Goal: Information Seeking & Learning: Learn about a topic

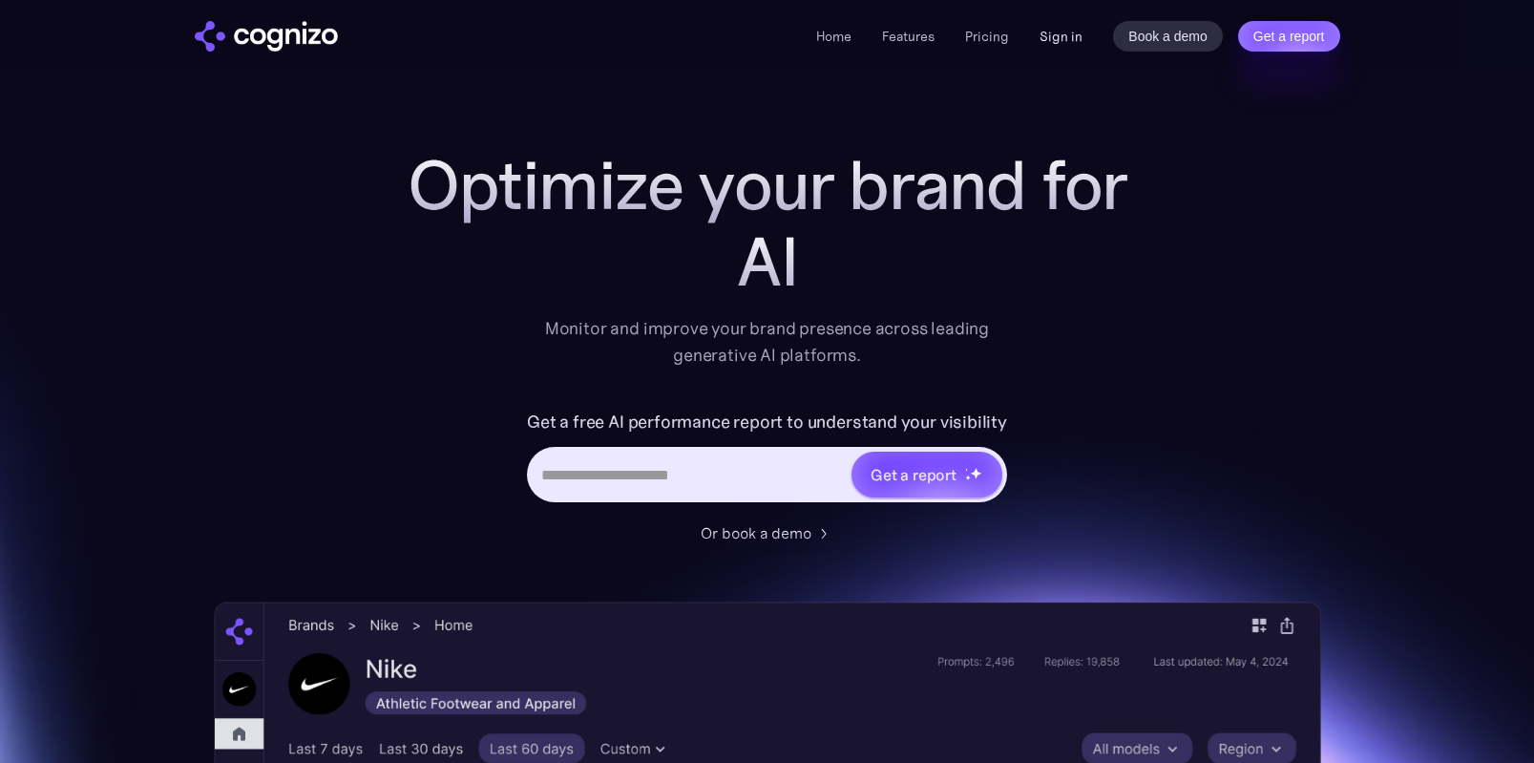
click at [1059, 37] on link "Sign in" at bounding box center [1061, 36] width 43 height 23
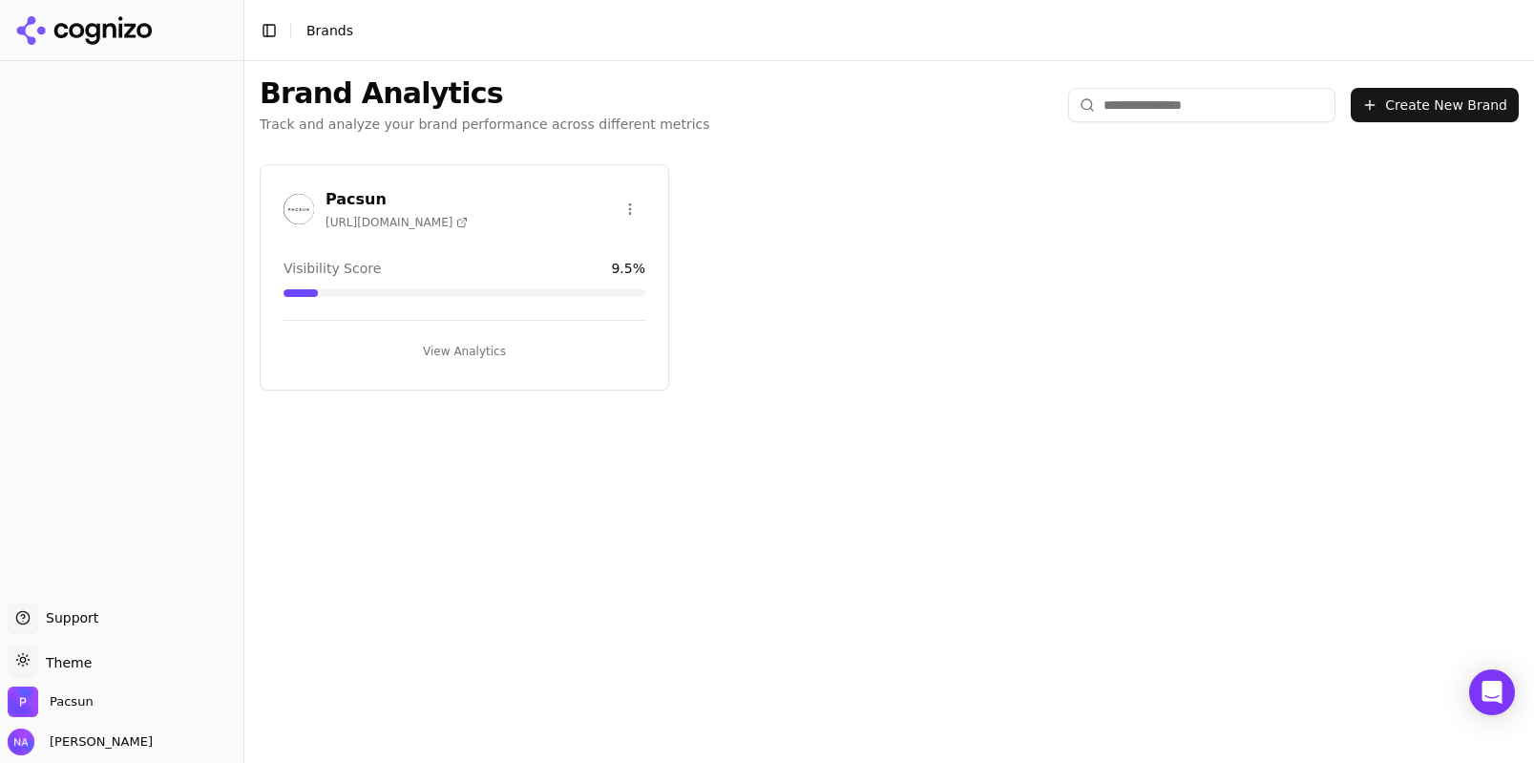
click at [472, 347] on button "View Analytics" at bounding box center [465, 351] width 362 height 31
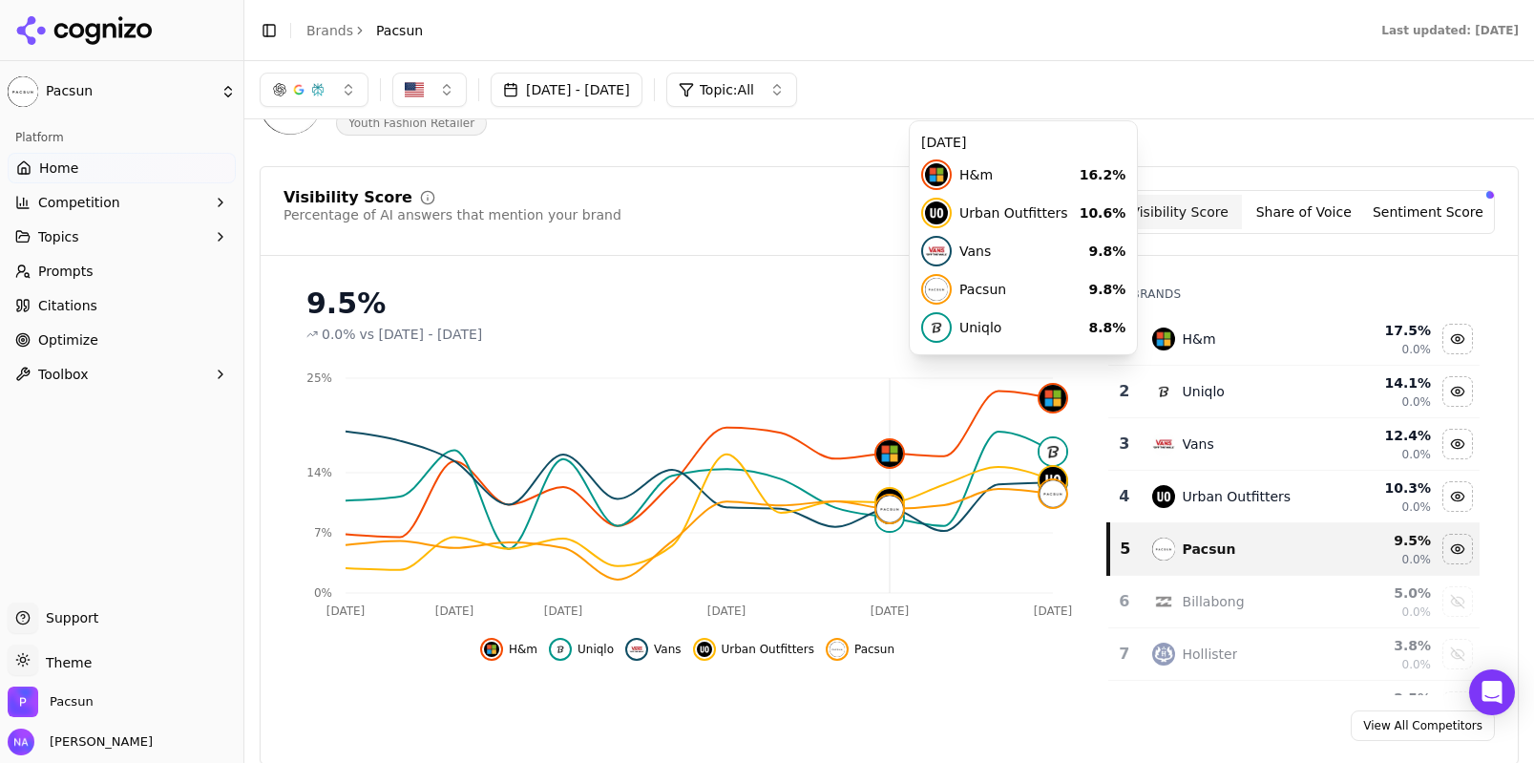
scroll to position [133, 0]
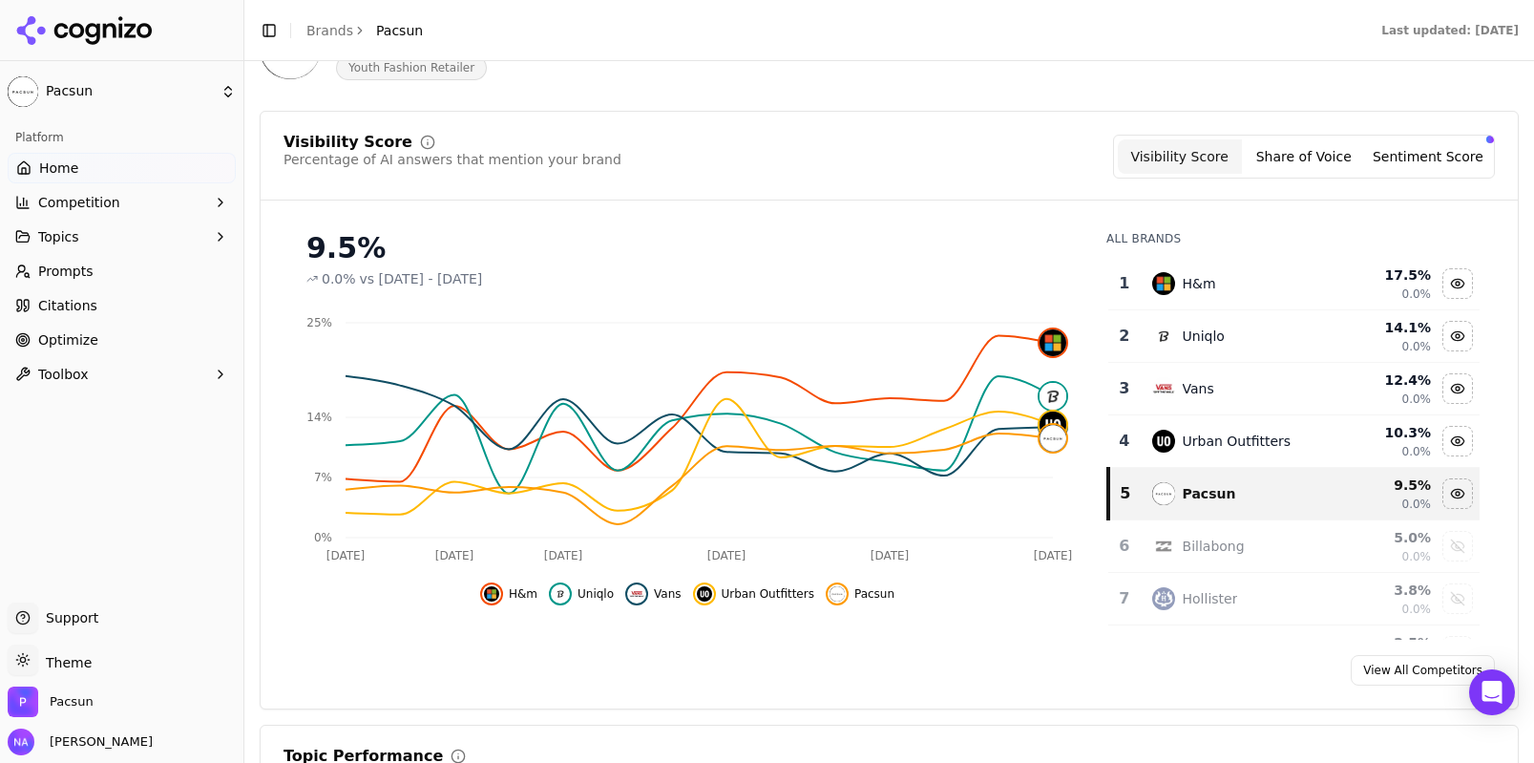
click at [1421, 663] on link "View All Competitors" at bounding box center [1423, 670] width 144 height 31
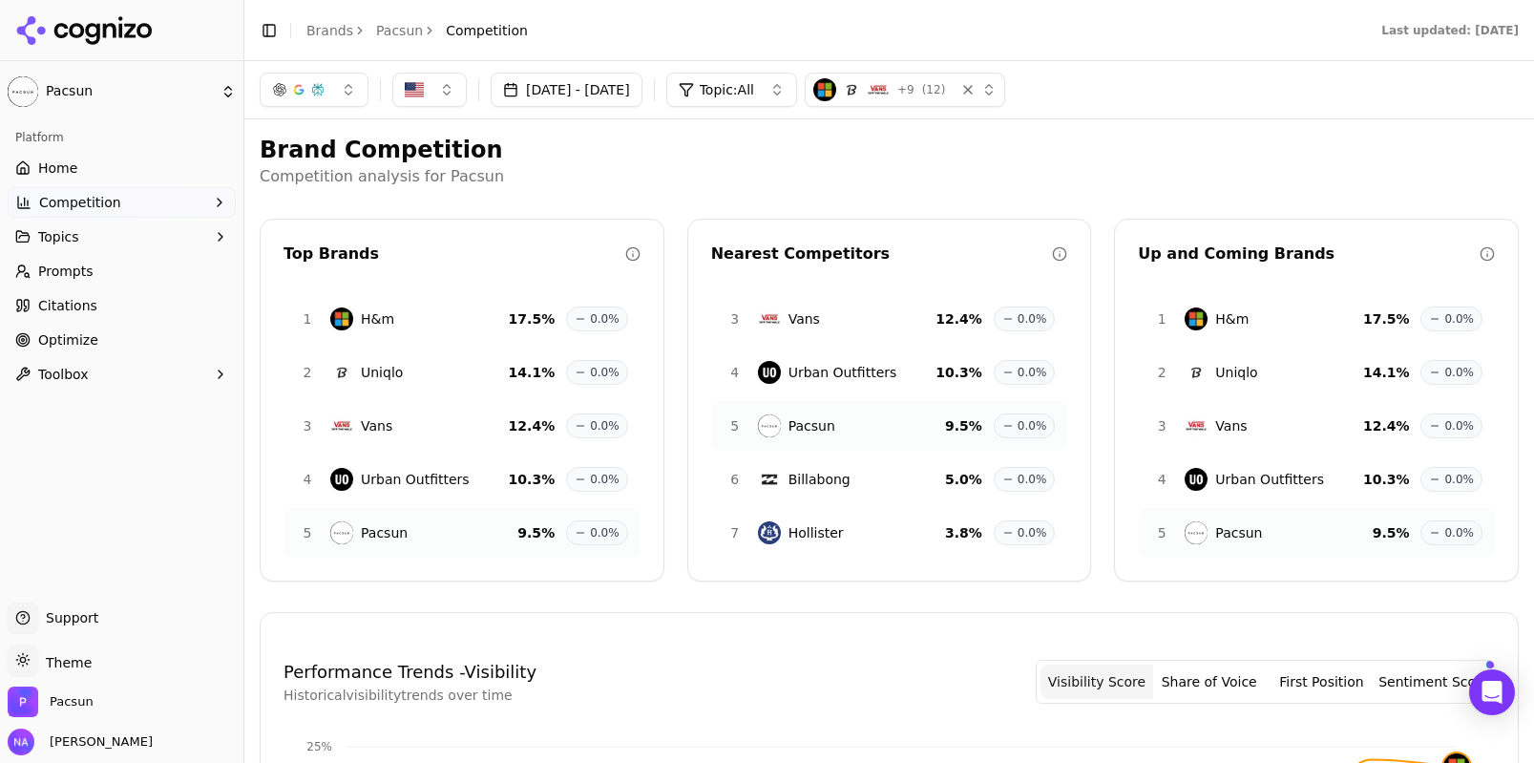
click at [114, 169] on link "Home" at bounding box center [122, 168] width 228 height 31
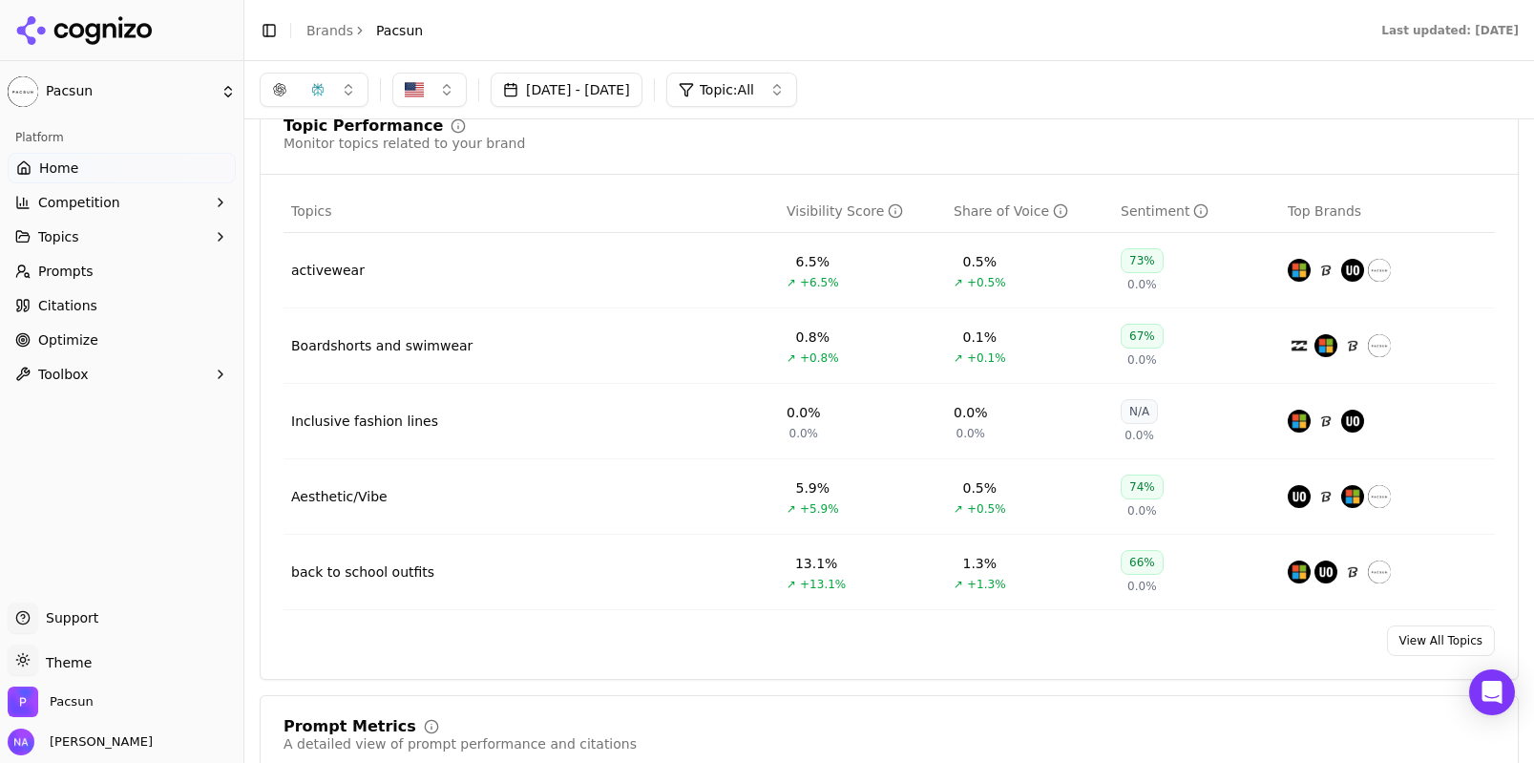
scroll to position [759, 0]
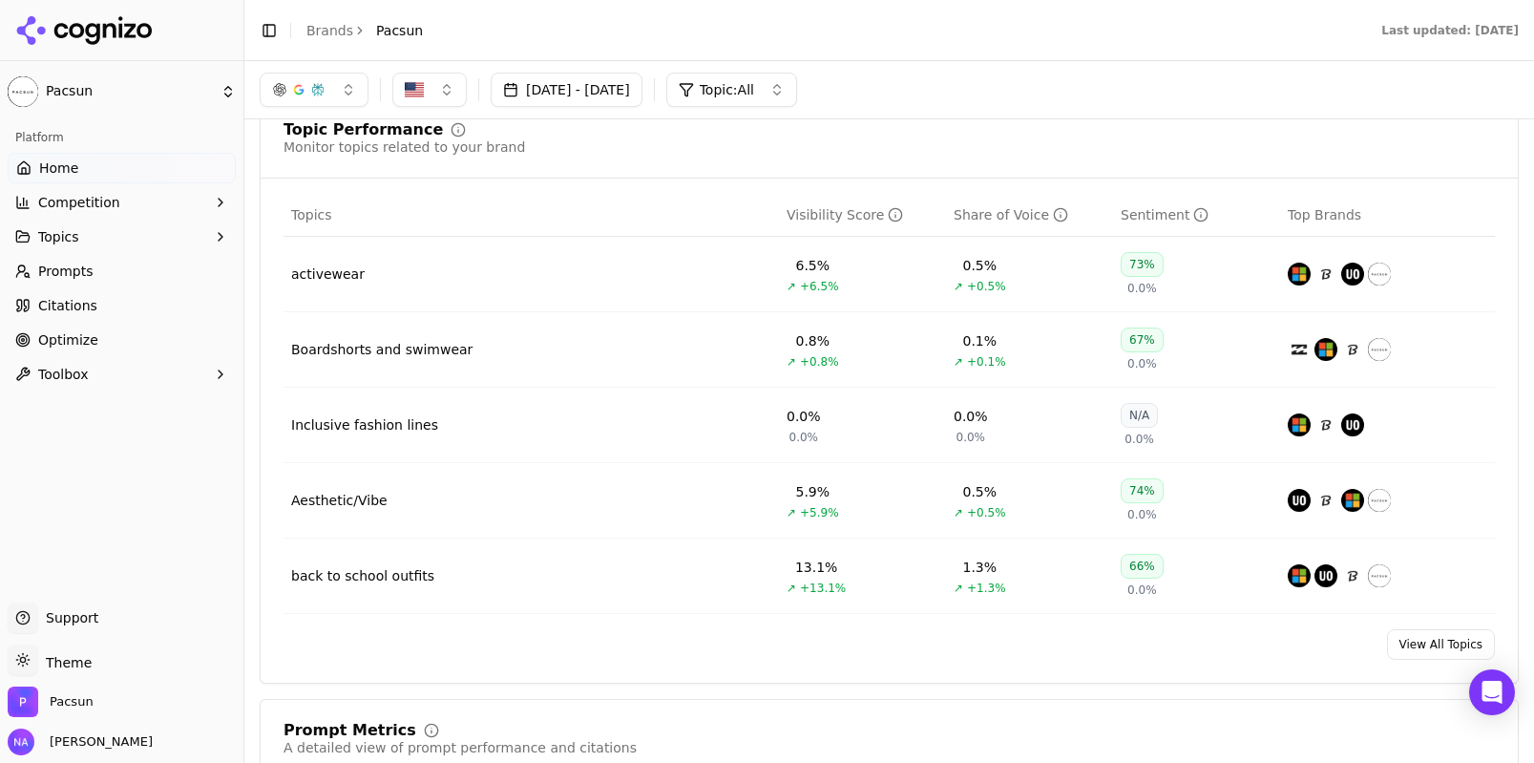
click at [1427, 647] on link "View All Topics" at bounding box center [1441, 644] width 108 height 31
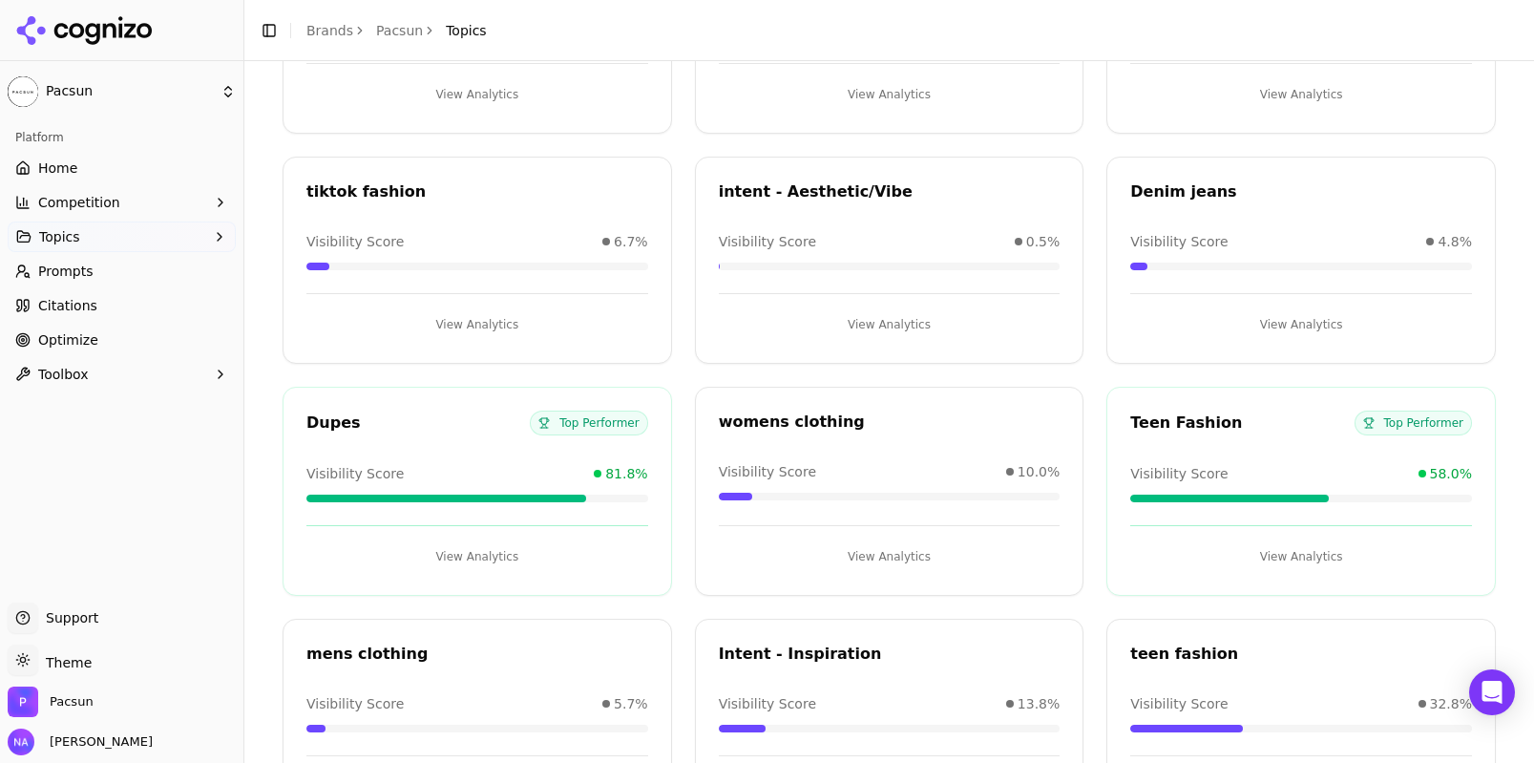
scroll to position [1255, 0]
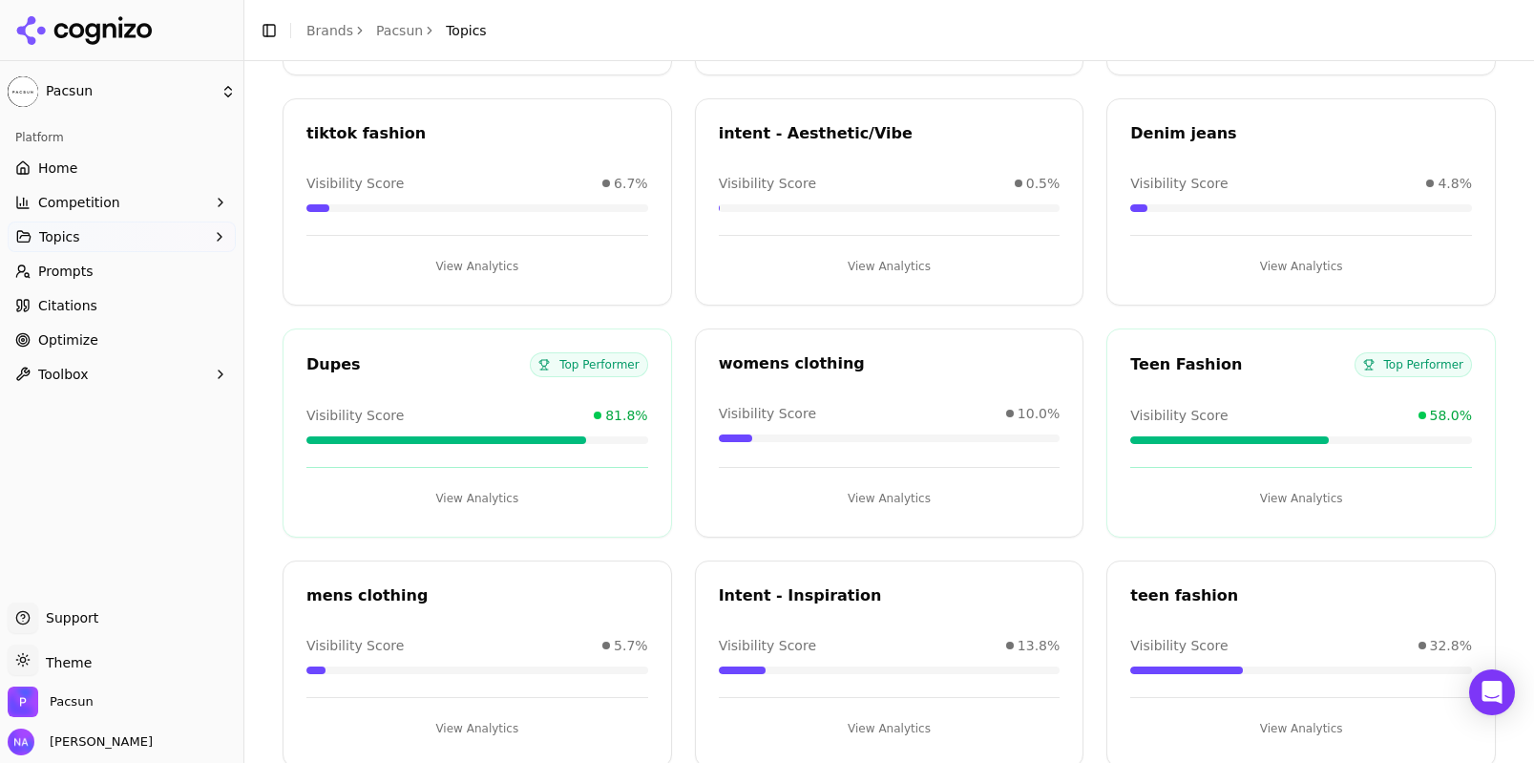
click at [466, 497] on button "View Analytics" at bounding box center [477, 498] width 342 height 31
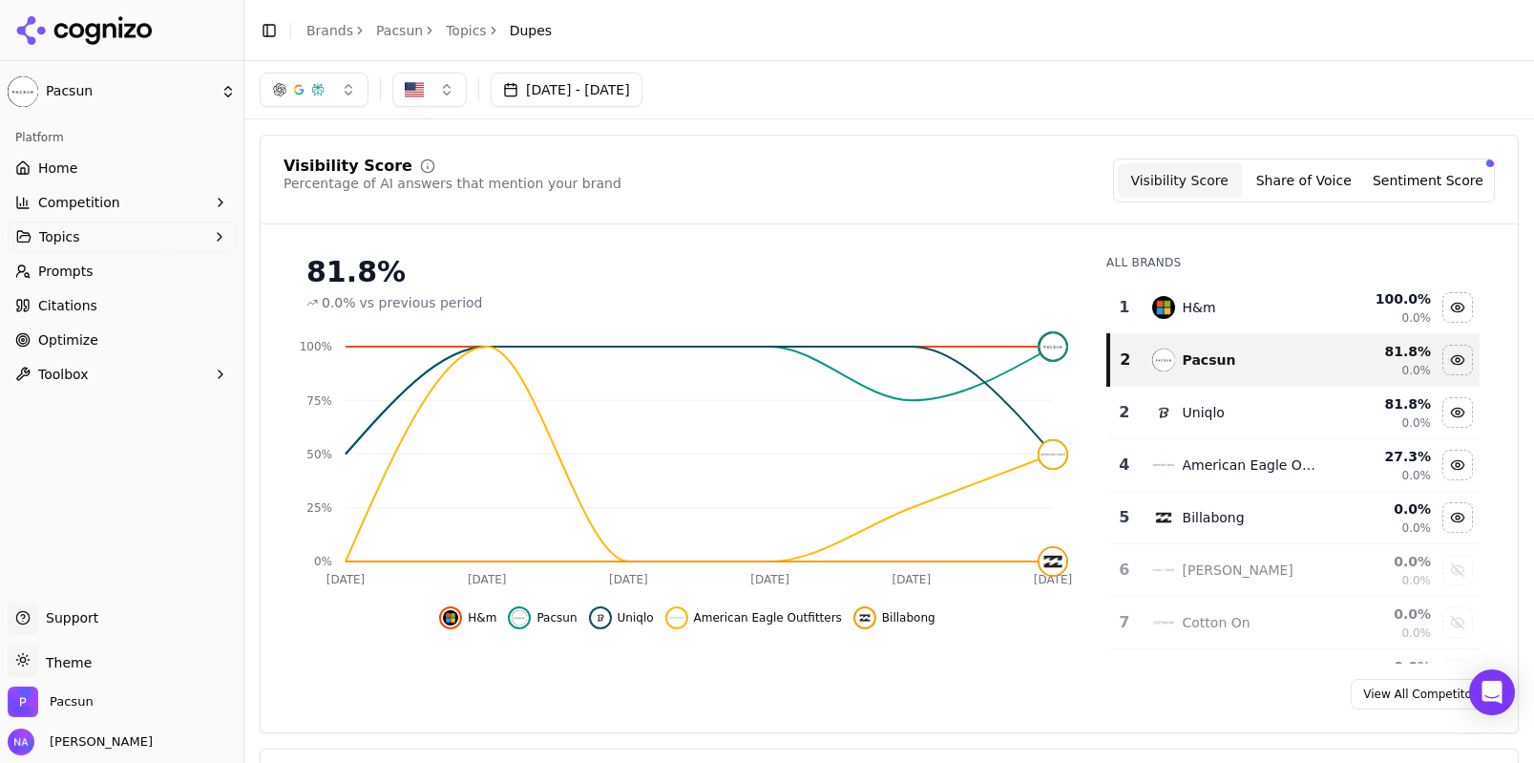
click at [95, 177] on link "Home" at bounding box center [122, 168] width 228 height 31
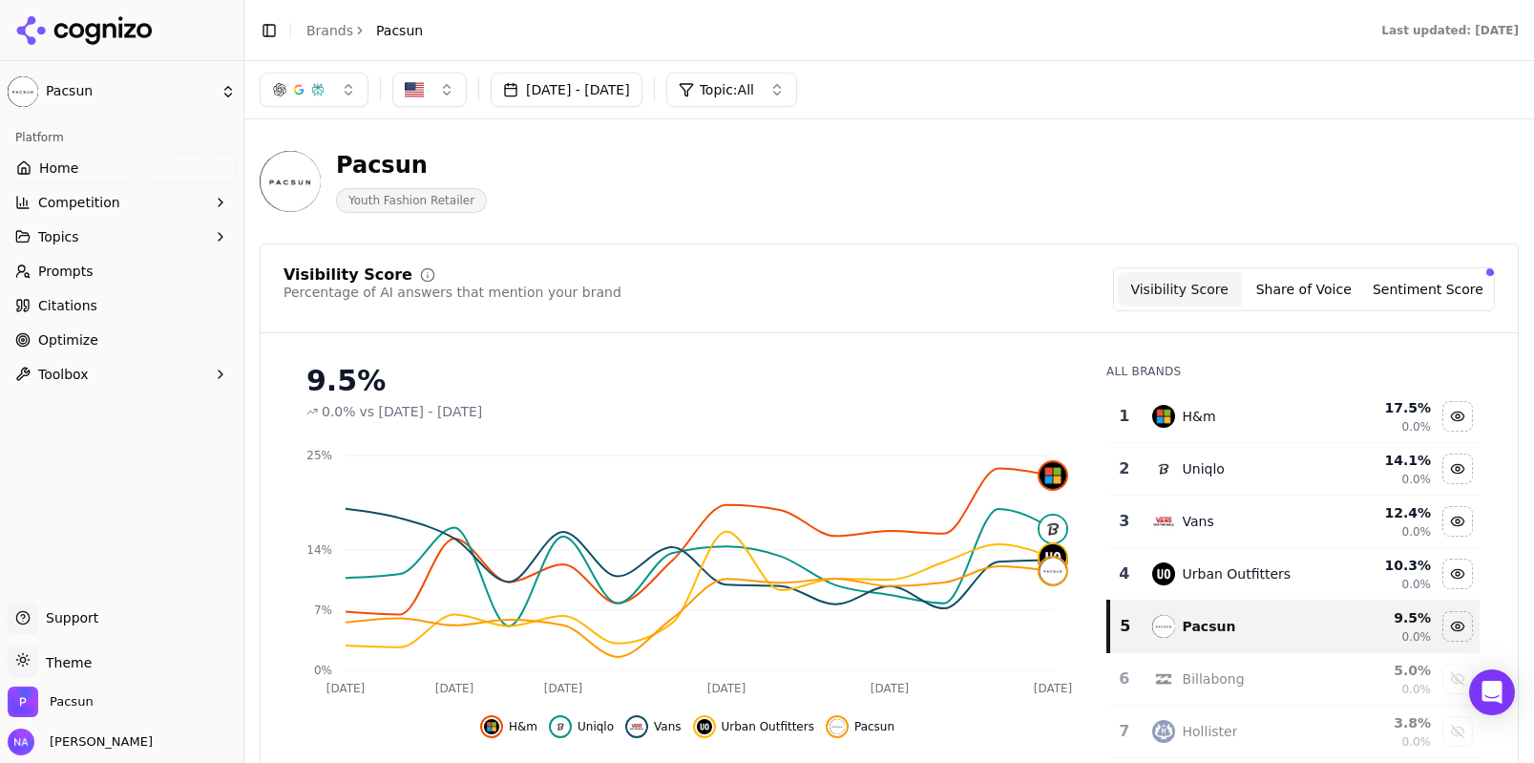
click at [1431, 280] on button "Sentiment Score" at bounding box center [1428, 289] width 124 height 34
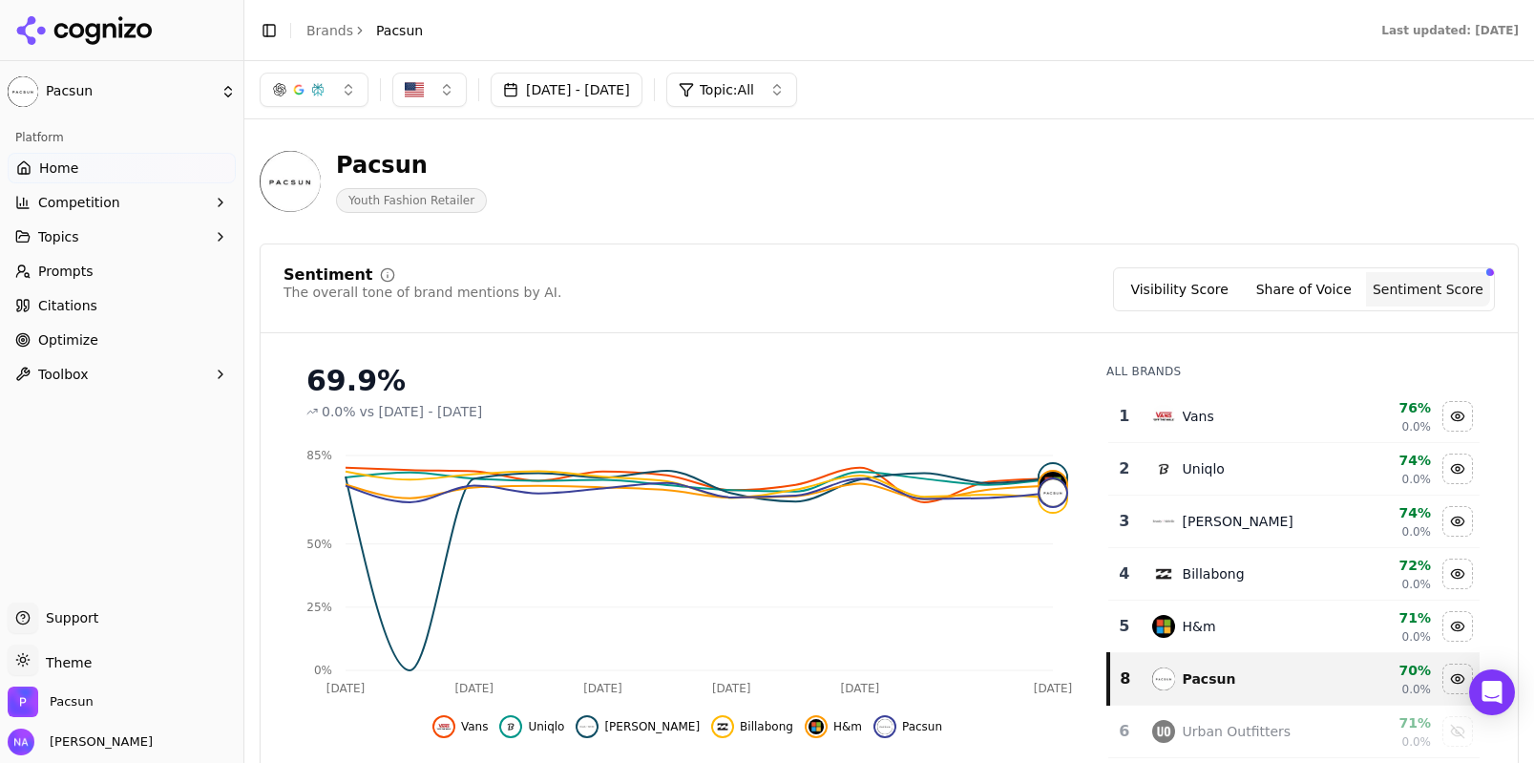
click at [1221, 275] on button "Visibility Score" at bounding box center [1180, 289] width 124 height 34
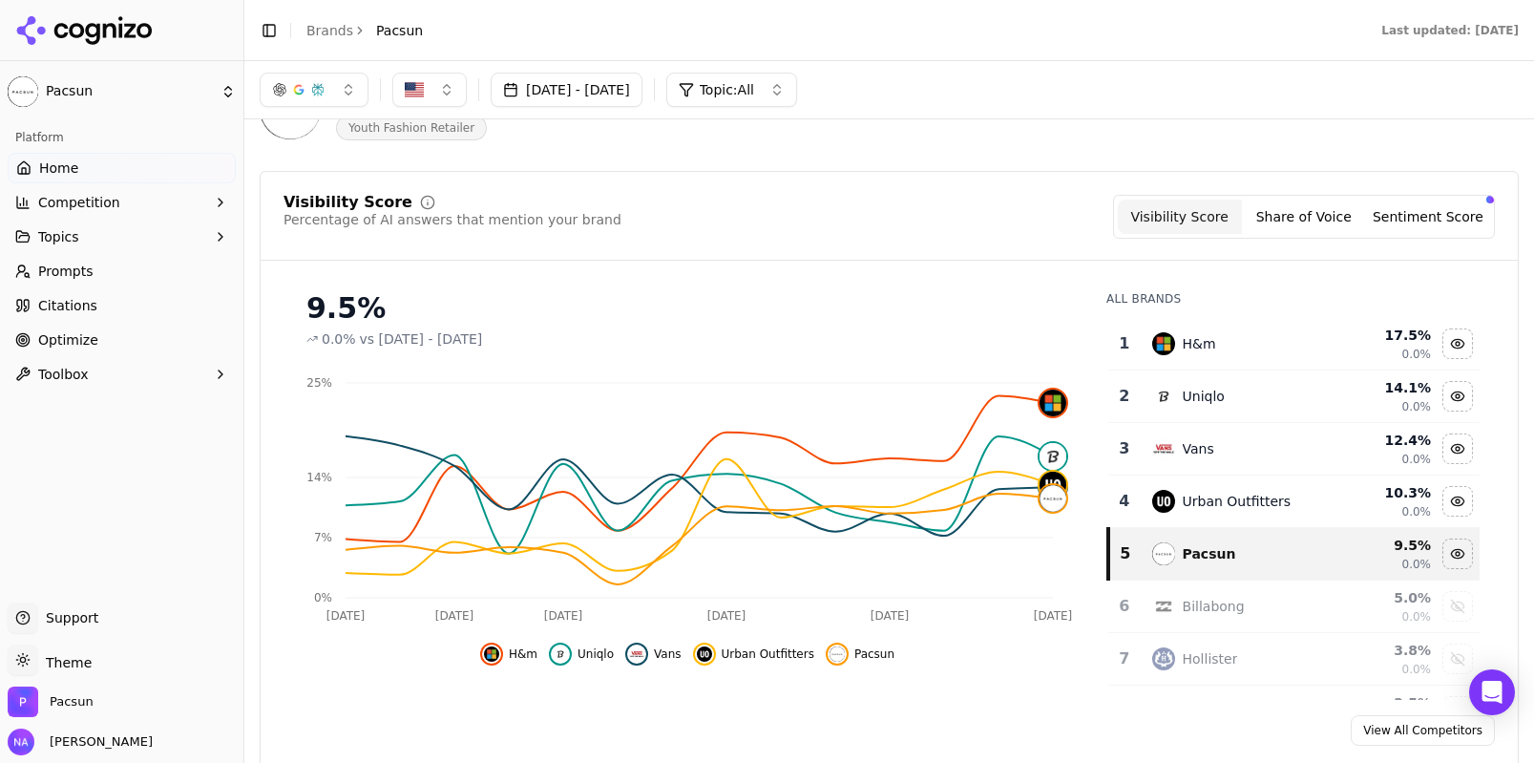
scroll to position [74, 0]
click at [1221, 501] on div "Urban Outfitters" at bounding box center [1237, 500] width 109 height 19
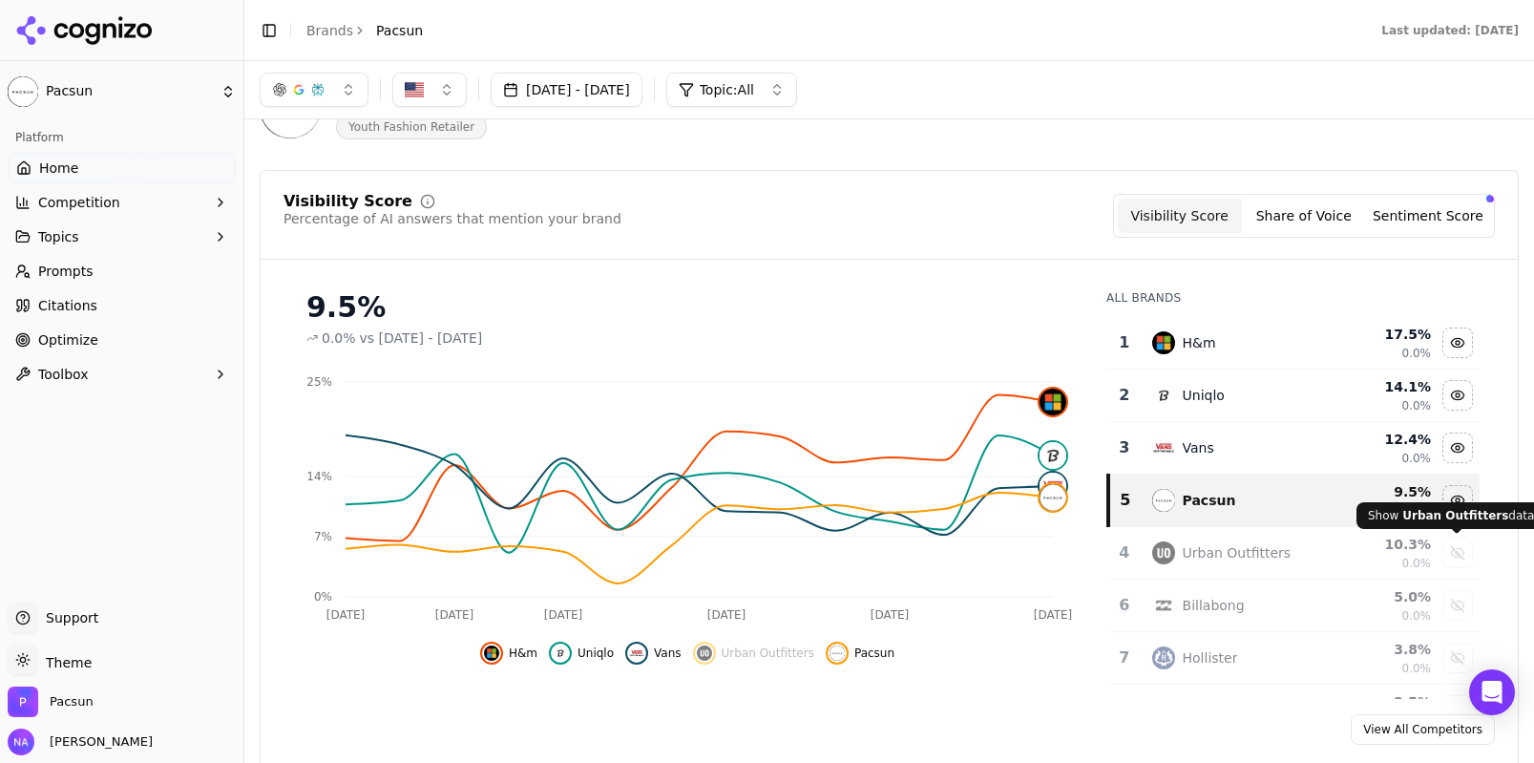
click at [1466, 547] on div "Show urban outfitters data" at bounding box center [1457, 552] width 29 height 29
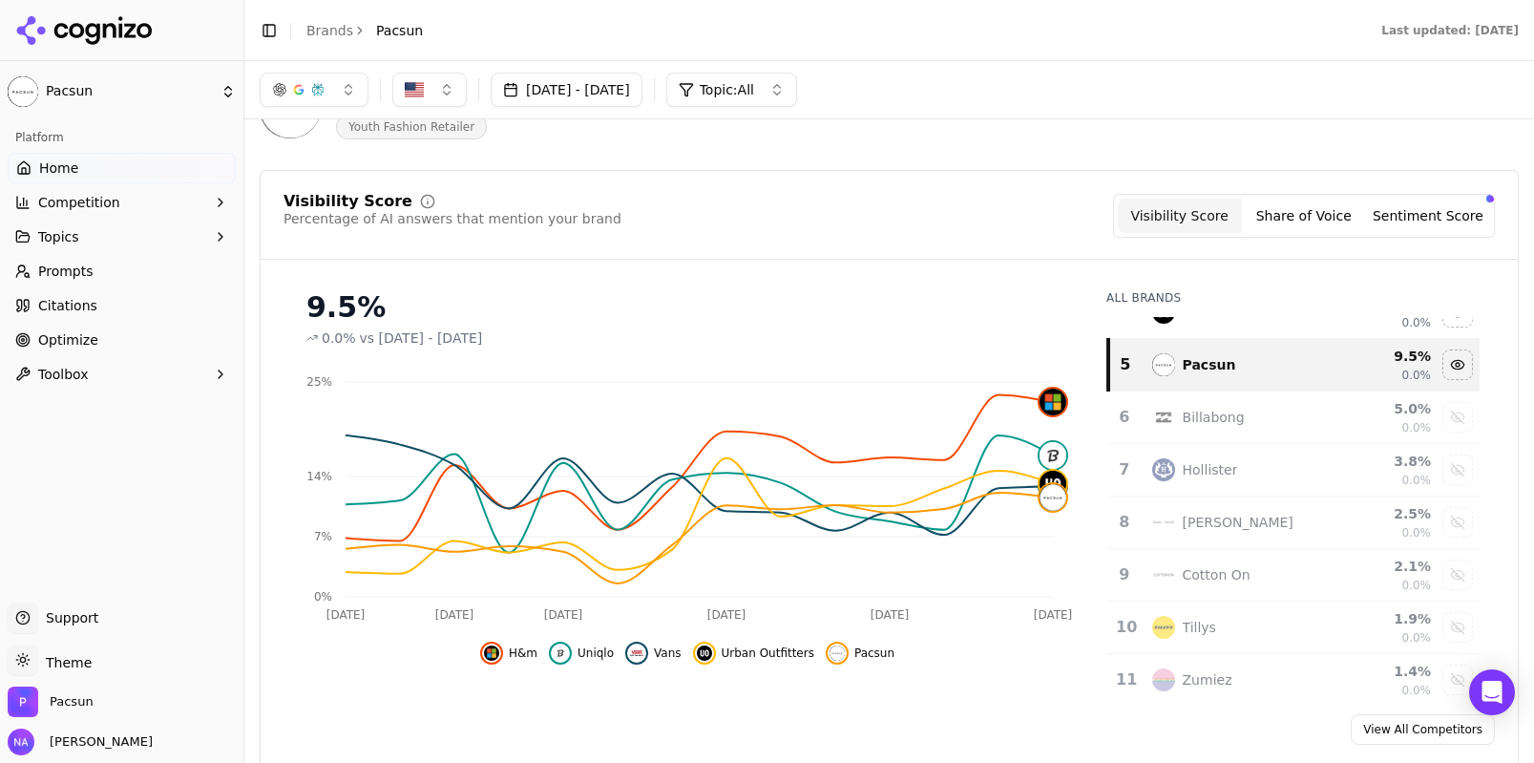
scroll to position [0, 0]
